Goal: Transaction & Acquisition: Download file/media

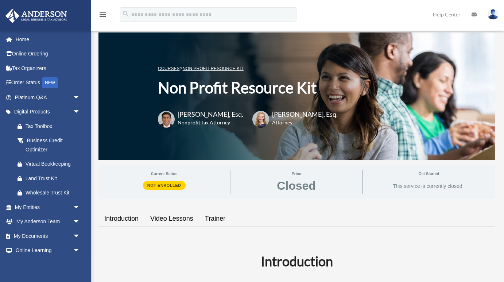
scroll to position [230, 0]
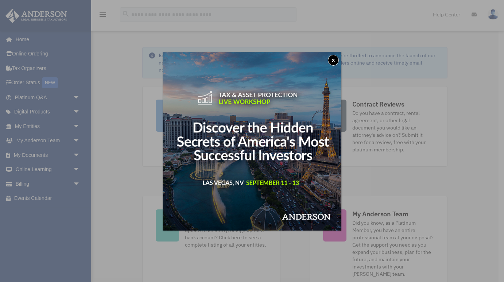
click at [332, 60] on button "x" at bounding box center [333, 60] width 11 height 11
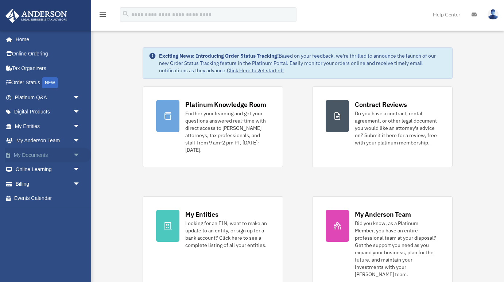
click at [76, 158] on span "arrow_drop_down" at bounding box center [80, 155] width 15 height 15
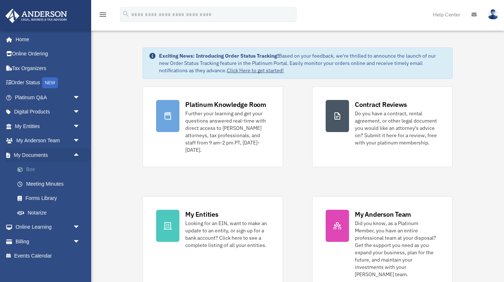
click at [31, 170] on link "Box" at bounding box center [50, 169] width 81 height 15
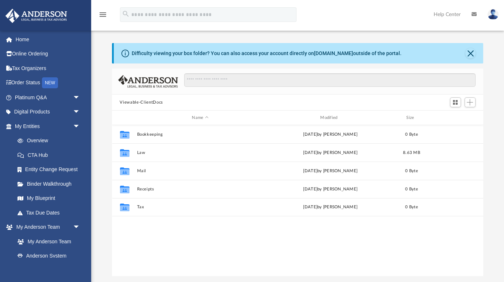
scroll to position [166, 372]
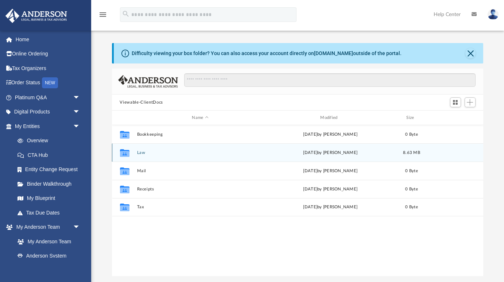
click at [140, 153] on button "Law" at bounding box center [200, 152] width 127 height 5
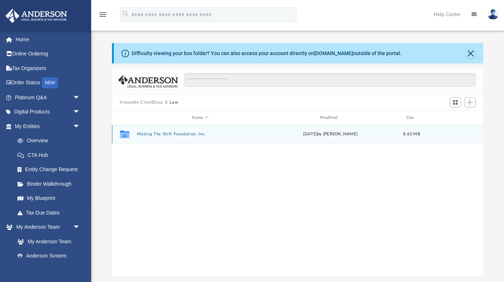
click at [179, 134] on button "Making The Shift Foundation, Inc." at bounding box center [200, 134] width 127 height 5
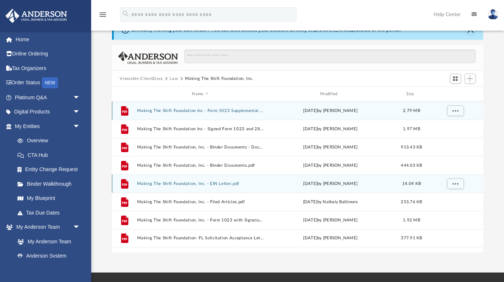
scroll to position [30, 0]
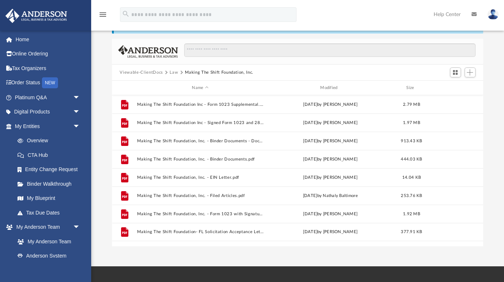
click at [174, 74] on button "Law" at bounding box center [174, 72] width 8 height 7
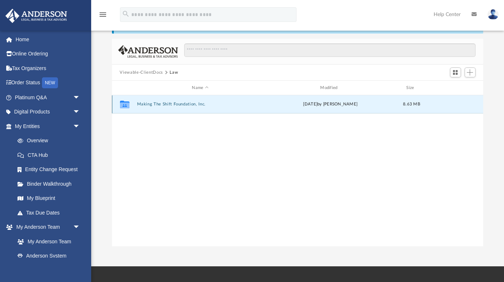
click at [160, 104] on button "Making The Shift Foundation, Inc." at bounding box center [200, 104] width 127 height 5
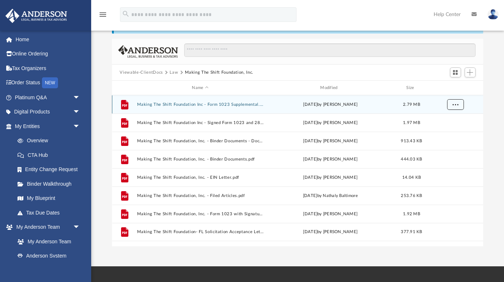
click at [455, 104] on span "More options" at bounding box center [456, 104] width 6 height 4
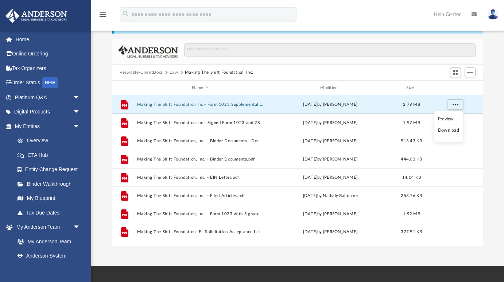
click at [210, 72] on button "Making The Shift Foundation, Inc." at bounding box center [219, 72] width 69 height 7
click at [173, 73] on button "Law" at bounding box center [174, 72] width 8 height 7
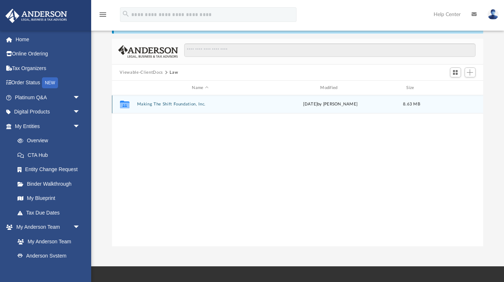
click at [191, 104] on button "Making The Shift Foundation, Inc." at bounding box center [200, 104] width 127 height 5
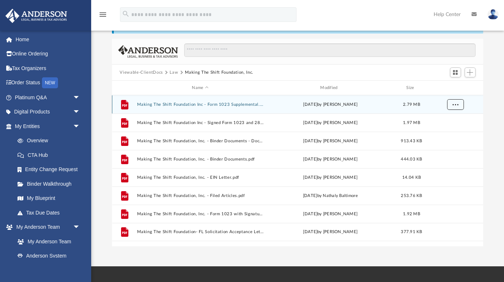
click at [460, 106] on button "More options" at bounding box center [455, 104] width 17 height 11
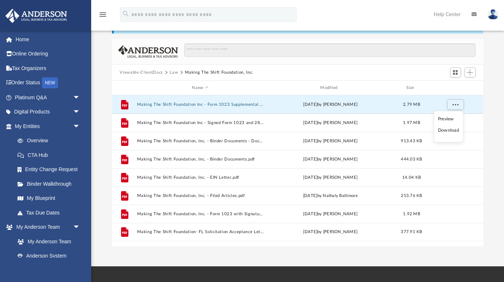
click at [449, 131] on li "Download" at bounding box center [448, 131] width 21 height 8
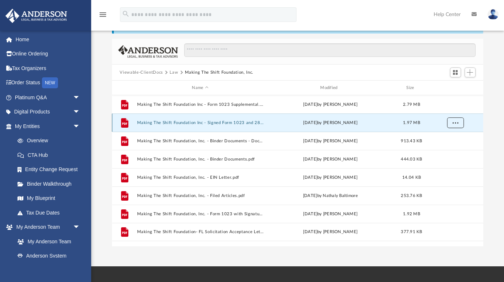
click at [456, 125] on button "More options" at bounding box center [455, 123] width 17 height 11
click at [451, 151] on li "Download" at bounding box center [448, 149] width 21 height 8
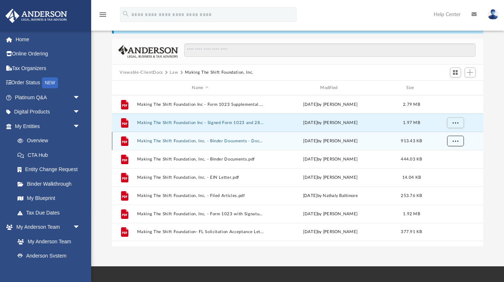
click at [458, 141] on span "More options" at bounding box center [456, 141] width 6 height 4
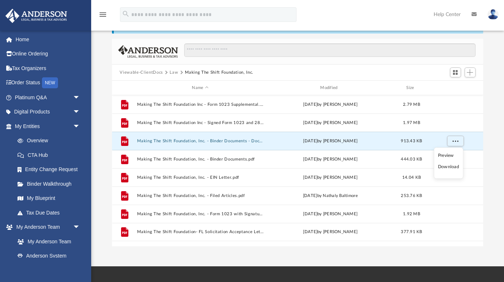
click at [445, 168] on li "Download" at bounding box center [448, 167] width 21 height 8
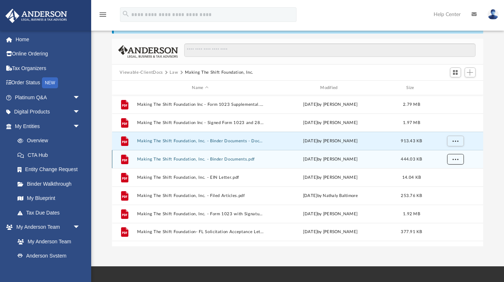
click at [457, 159] on span "More options" at bounding box center [456, 159] width 6 height 4
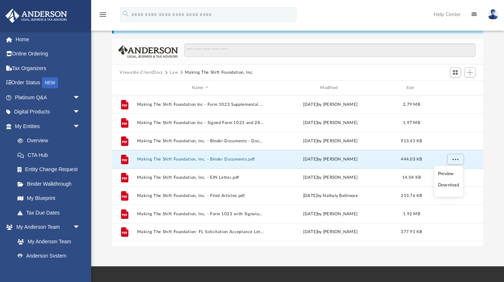
click at [448, 187] on li "Download" at bounding box center [448, 185] width 21 height 8
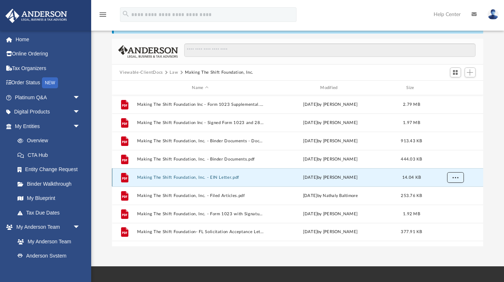
click at [458, 177] on span "More options" at bounding box center [456, 177] width 6 height 4
click at [445, 206] on li "Download" at bounding box center [448, 204] width 21 height 8
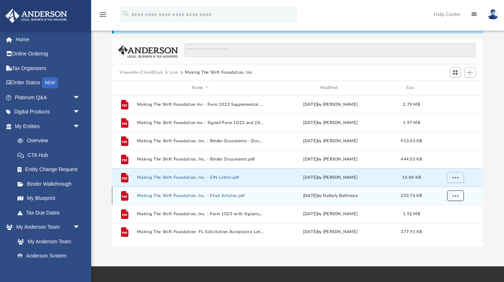
click at [454, 196] on span "More options" at bounding box center [456, 195] width 6 height 4
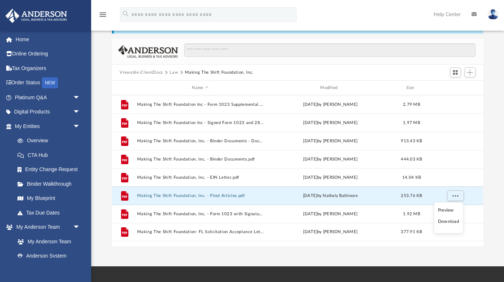
click at [445, 223] on li "Download" at bounding box center [448, 222] width 21 height 8
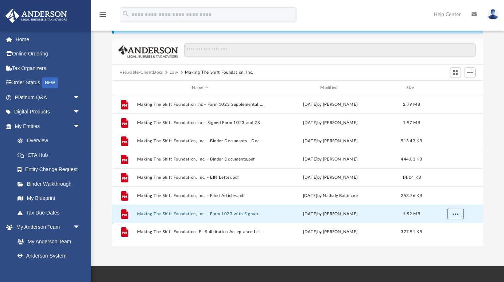
click at [456, 214] on span "More options" at bounding box center [456, 214] width 6 height 4
click at [449, 242] on li "Download" at bounding box center [448, 240] width 21 height 8
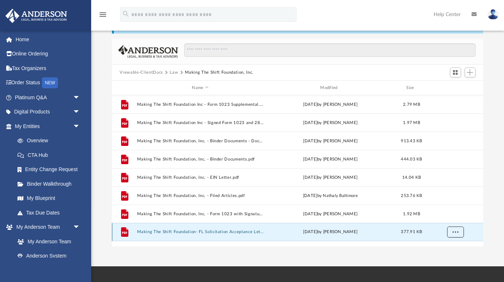
click at [456, 233] on span "More options" at bounding box center [456, 232] width 6 height 4
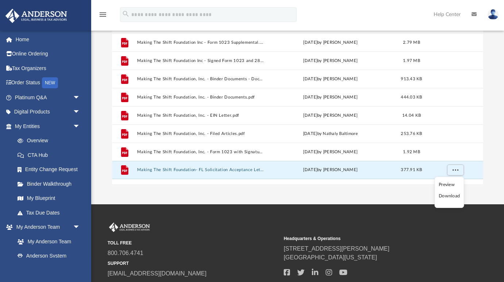
scroll to position [95, 0]
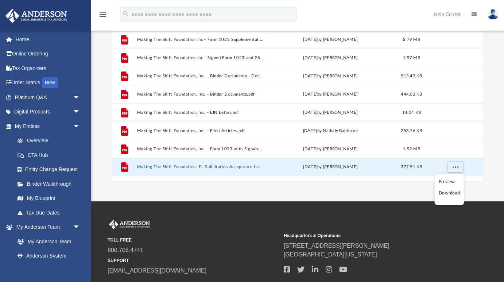
click at [449, 195] on li "Download" at bounding box center [449, 193] width 21 height 8
